Goal: Navigation & Orientation: Find specific page/section

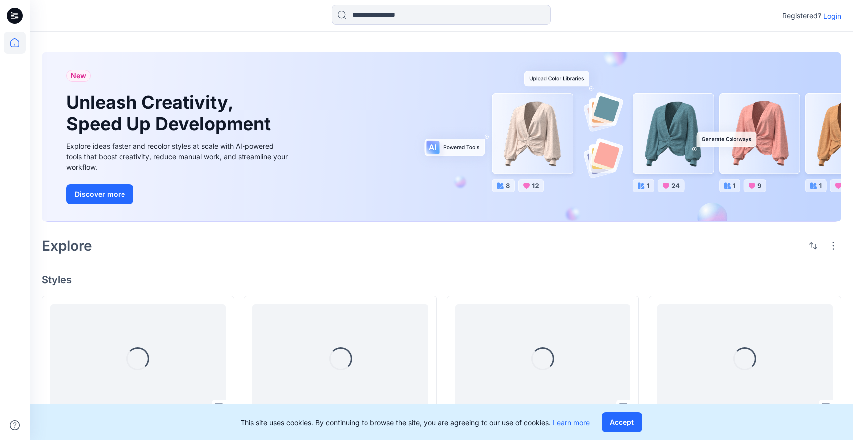
click at [830, 16] on p "Login" at bounding box center [832, 16] width 18 height 10
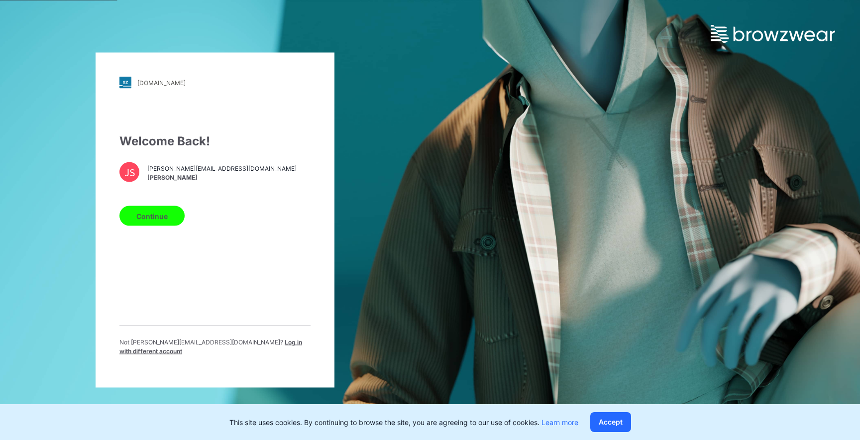
click at [165, 226] on button "Continue" at bounding box center [151, 216] width 65 height 20
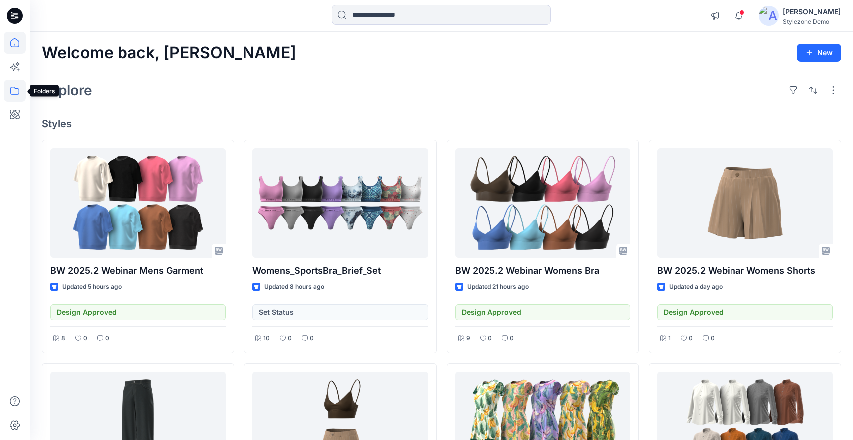
click at [7, 94] on icon at bounding box center [15, 91] width 22 height 22
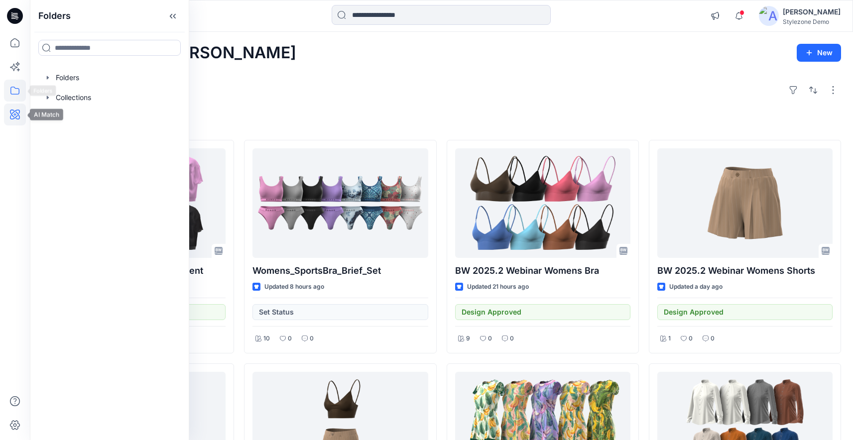
click at [18, 112] on icon at bounding box center [15, 115] width 22 height 22
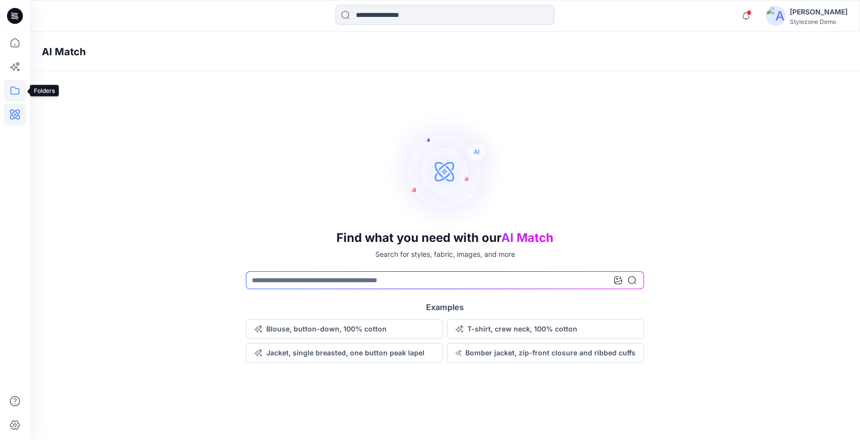
click at [13, 92] on icon at bounding box center [15, 91] width 22 height 22
click at [49, 100] on icon "button" at bounding box center [48, 98] width 8 height 8
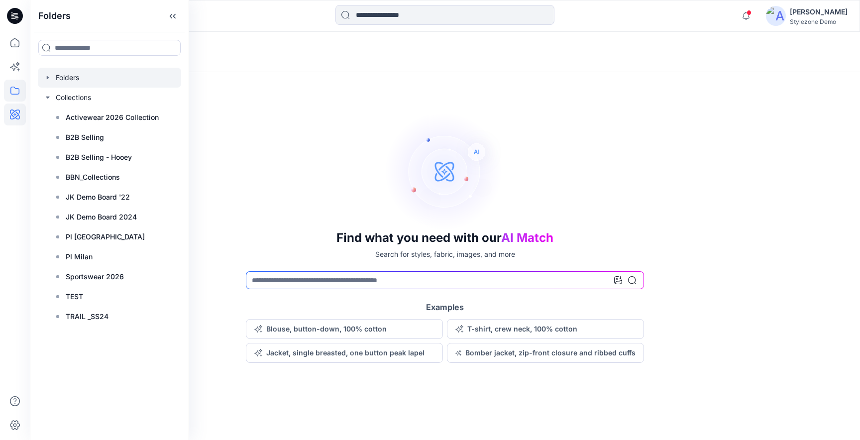
click at [43, 71] on div at bounding box center [109, 78] width 143 height 20
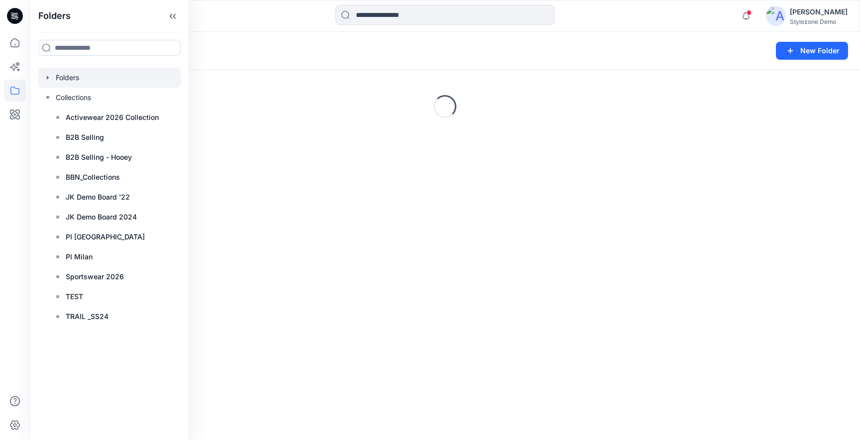
click at [49, 80] on icon "button" at bounding box center [48, 78] width 8 height 8
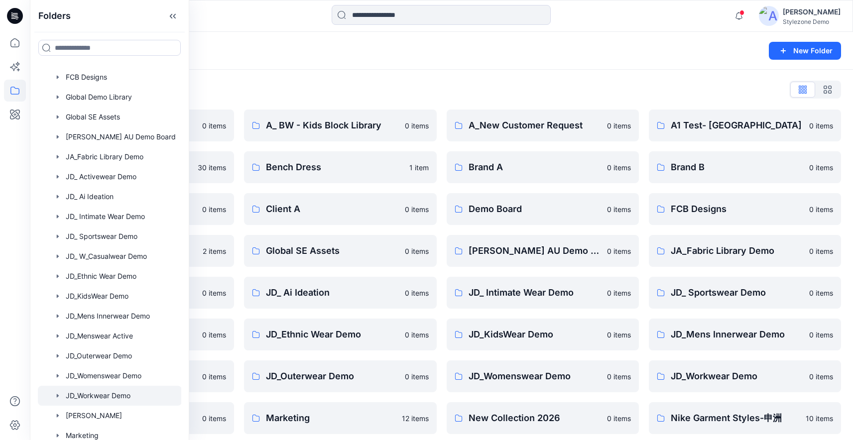
scroll to position [246, 0]
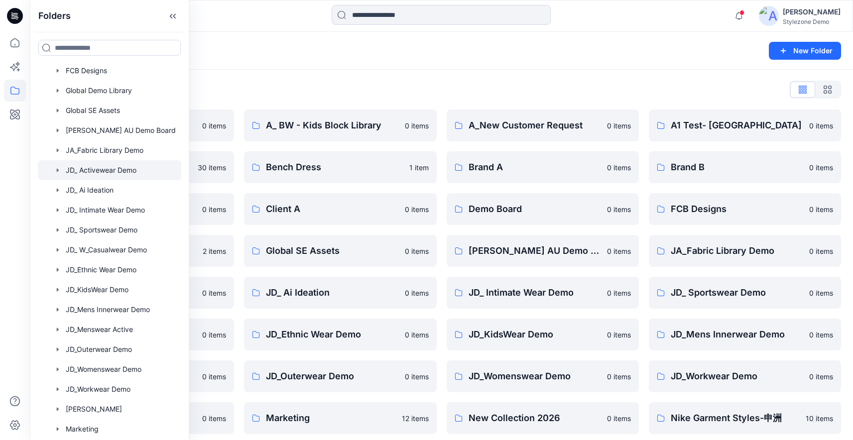
click at [132, 168] on div at bounding box center [110, 170] width 144 height 20
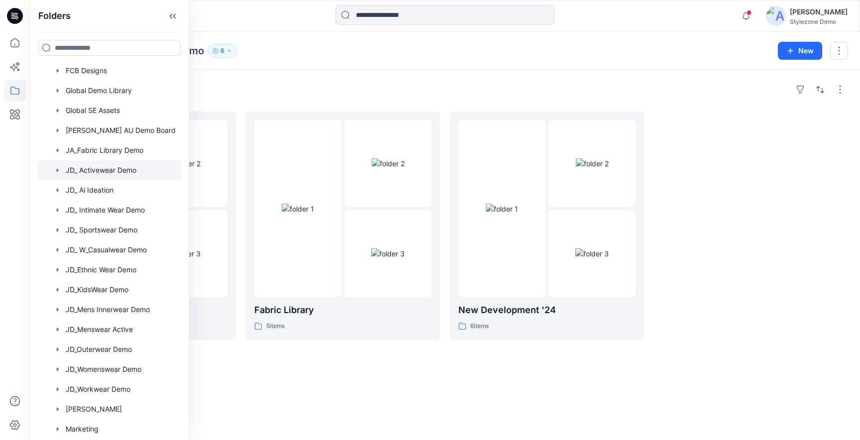
click at [358, 102] on div "Folders Core Style Blocks 9 items Fabric Library 5 items New Development '24 6 …" at bounding box center [445, 255] width 830 height 370
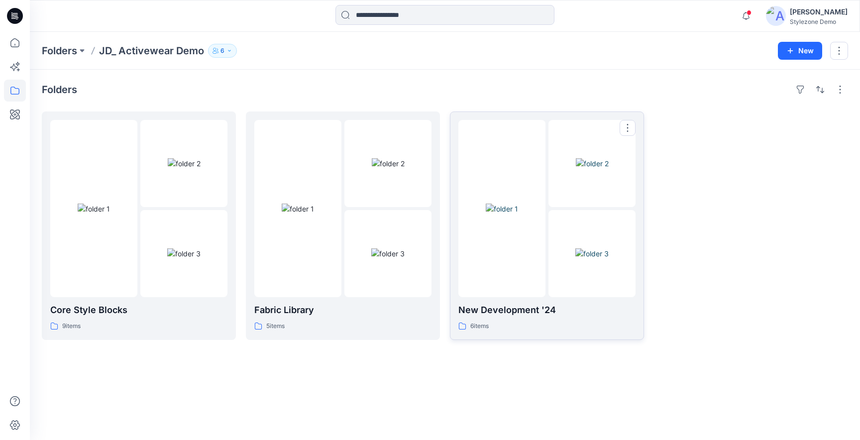
click at [540, 262] on div at bounding box center [502, 208] width 87 height 177
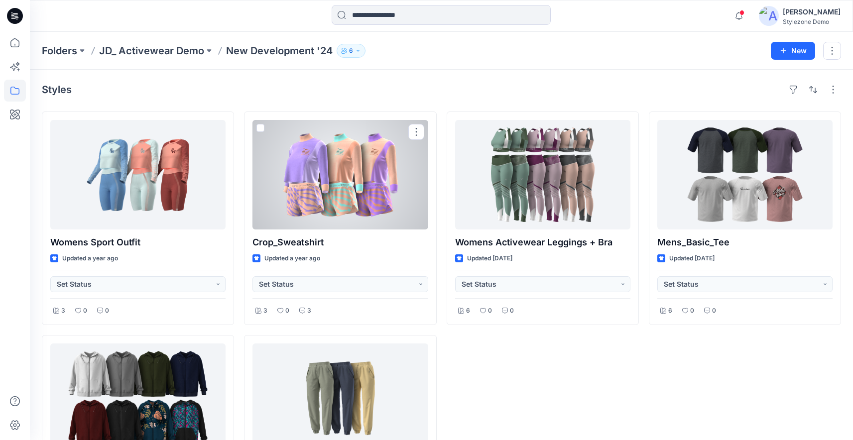
click at [324, 208] on div at bounding box center [339, 175] width 175 height 110
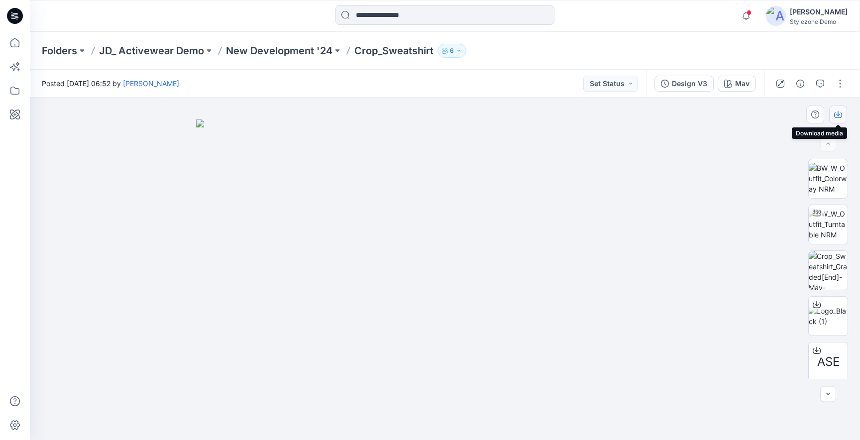
click at [839, 113] on icon "button" at bounding box center [838, 115] width 8 height 8
click at [9, 46] on icon at bounding box center [15, 43] width 22 height 22
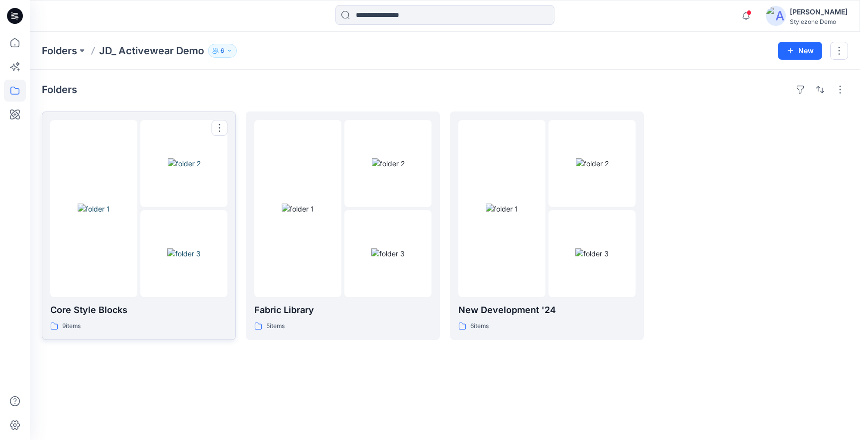
click at [110, 204] on img at bounding box center [94, 209] width 32 height 10
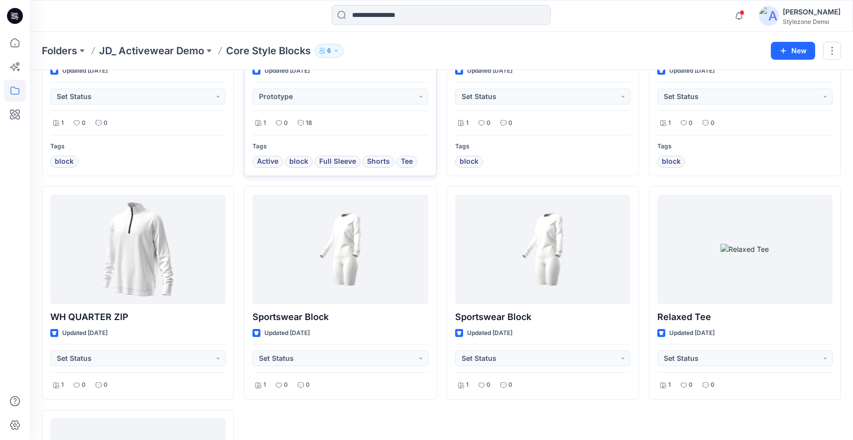
scroll to position [50, 0]
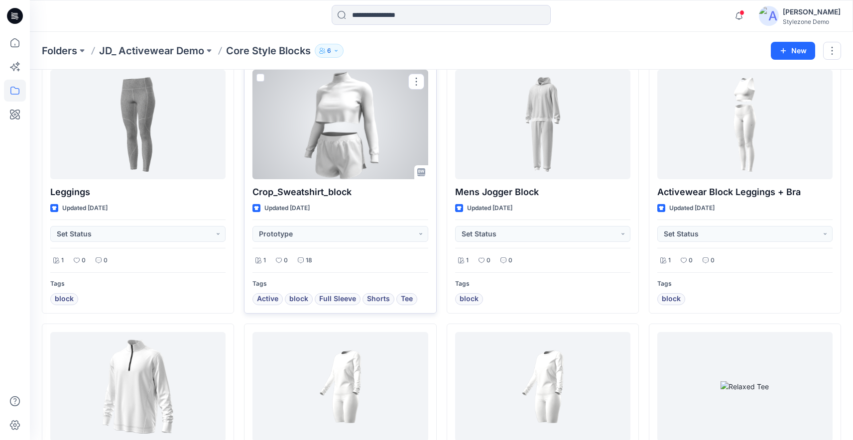
click at [363, 147] on div at bounding box center [339, 125] width 175 height 110
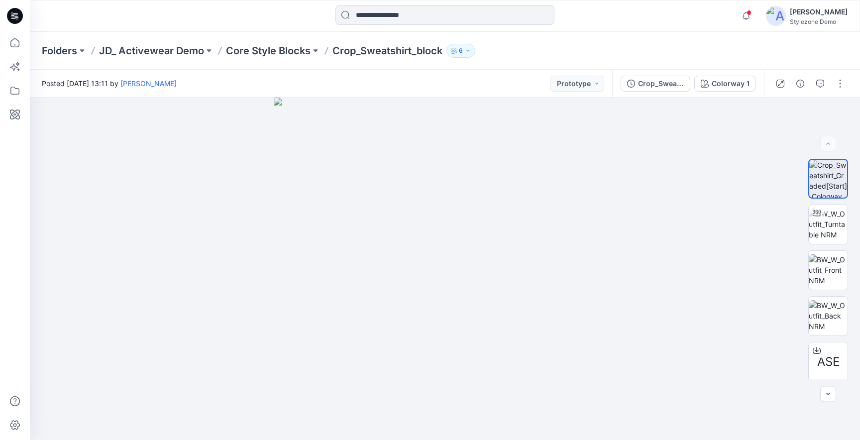
click at [178, 27] on div "Notifications Colorways successfully generated for the 1 selected style. New BW…" at bounding box center [445, 16] width 830 height 32
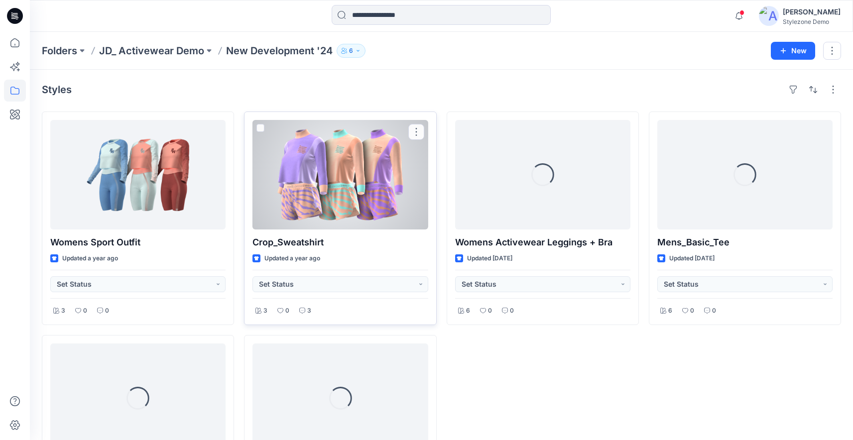
click at [362, 199] on div at bounding box center [339, 175] width 175 height 110
